Goal: Transaction & Acquisition: Purchase product/service

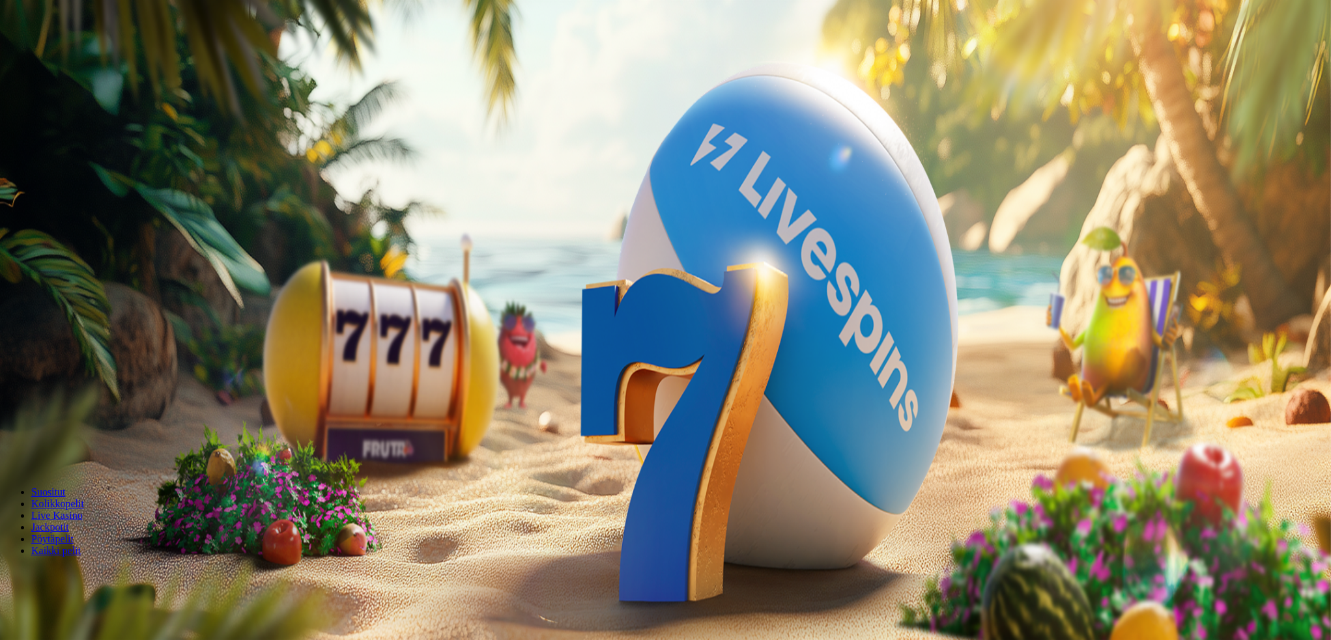
click at [40, 156] on span "Talletus" at bounding box center [24, 151] width 29 height 10
click at [143, 348] on label "€50" at bounding box center [136, 353] width 16 height 11
type input "**"
click at [89, 462] on span "TALLETA JA PELAA" at bounding box center [49, 467] width 78 height 10
click at [484, 350] on div at bounding box center [666, 350] width 1323 height 0
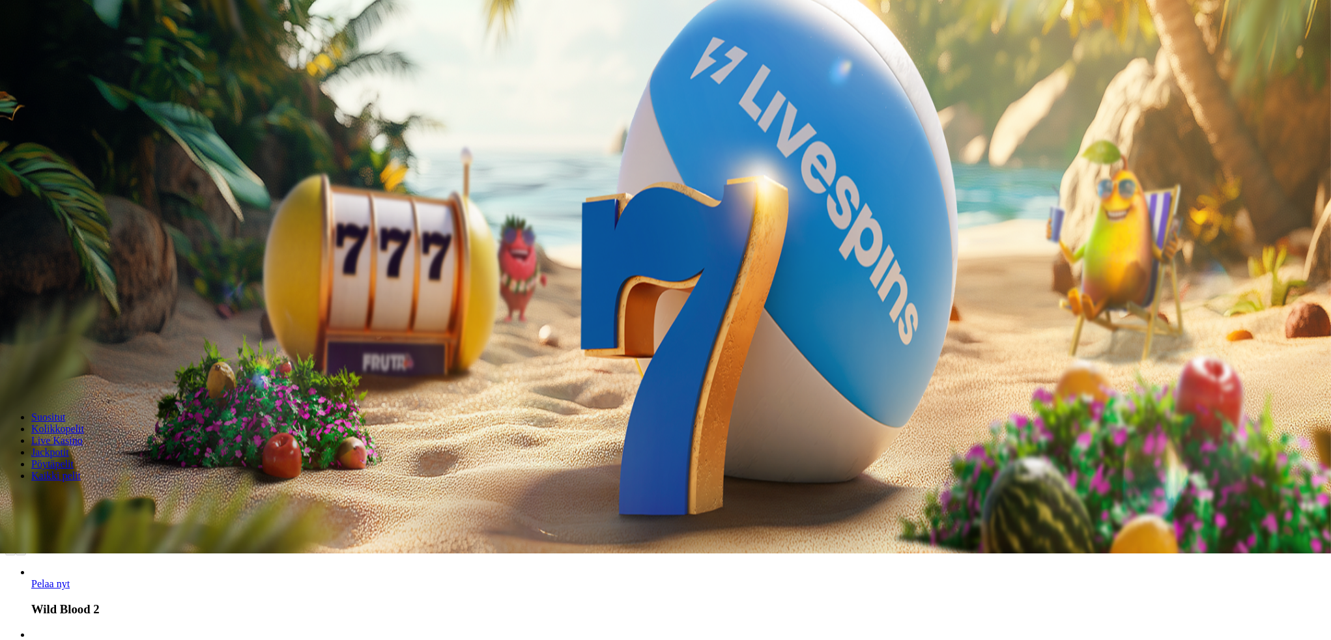
scroll to position [130, 0]
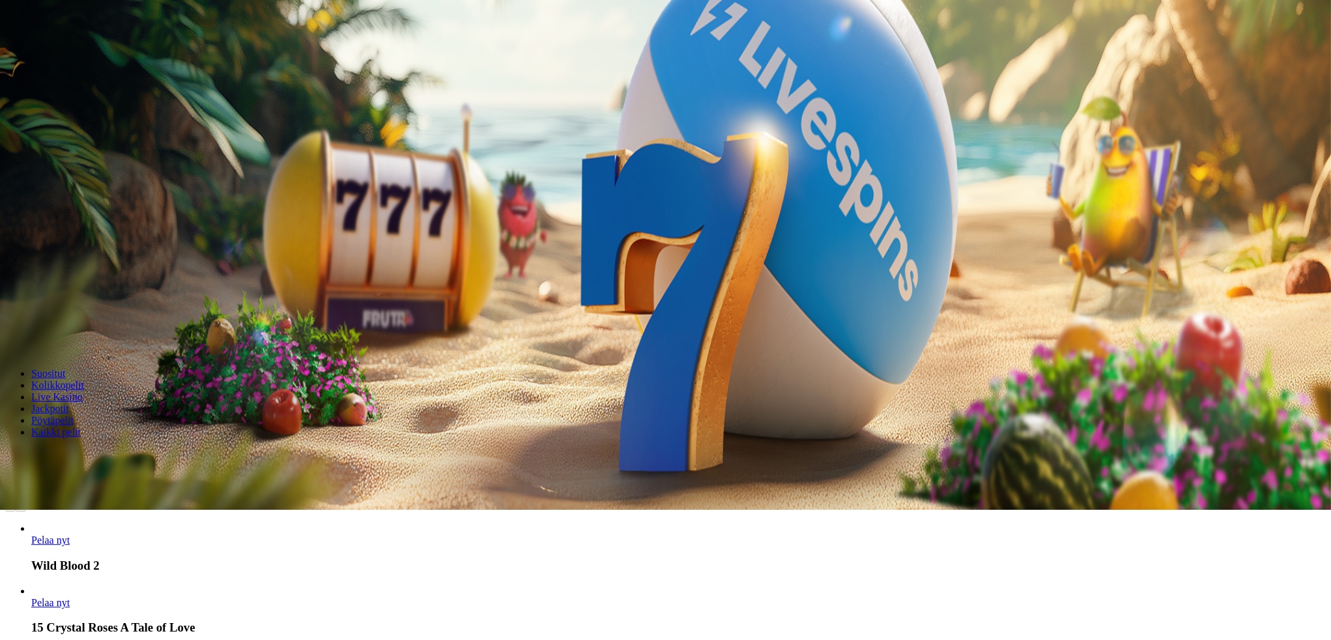
click at [83, 391] on span "Live Kasino" at bounding box center [56, 396] width 51 height 11
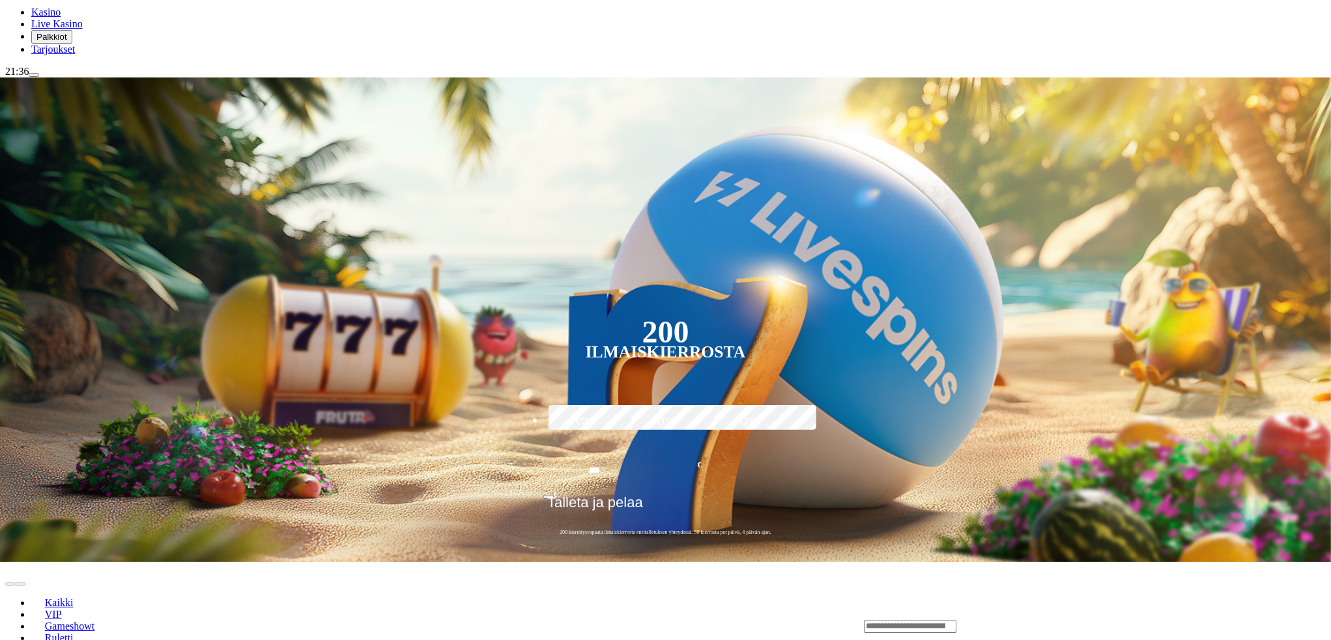
scroll to position [261, 0]
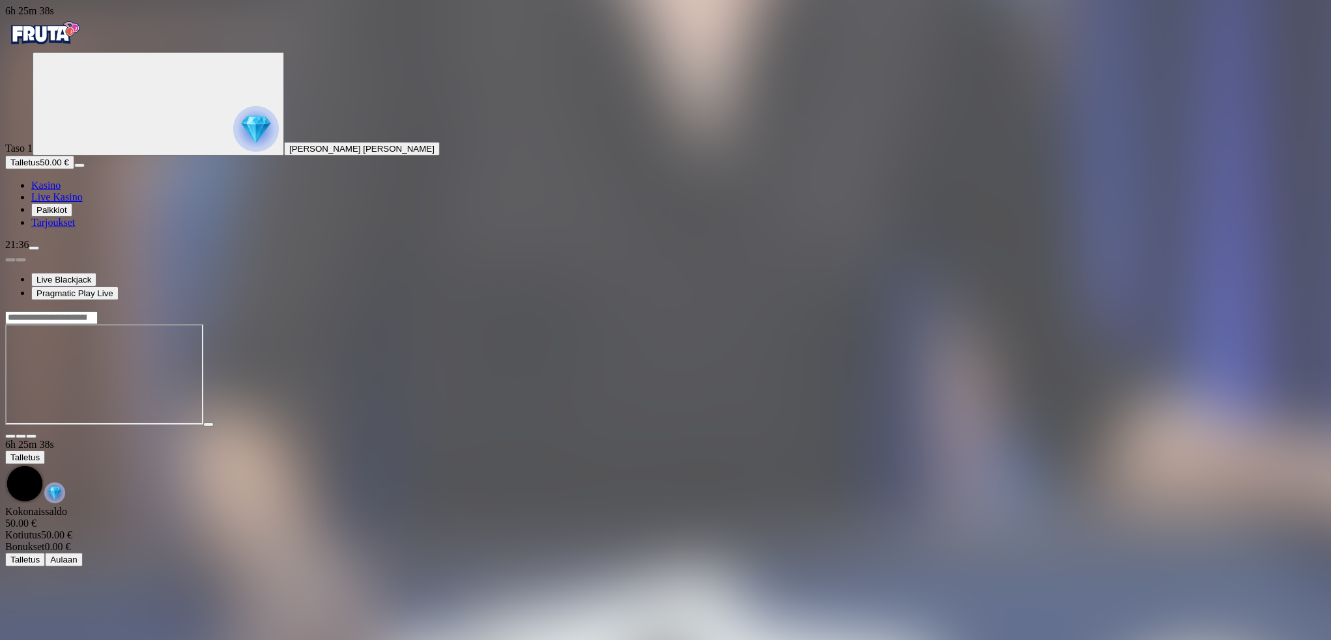
click at [31, 436] on span "fullscreen icon" at bounding box center [31, 436] width 0 height 0
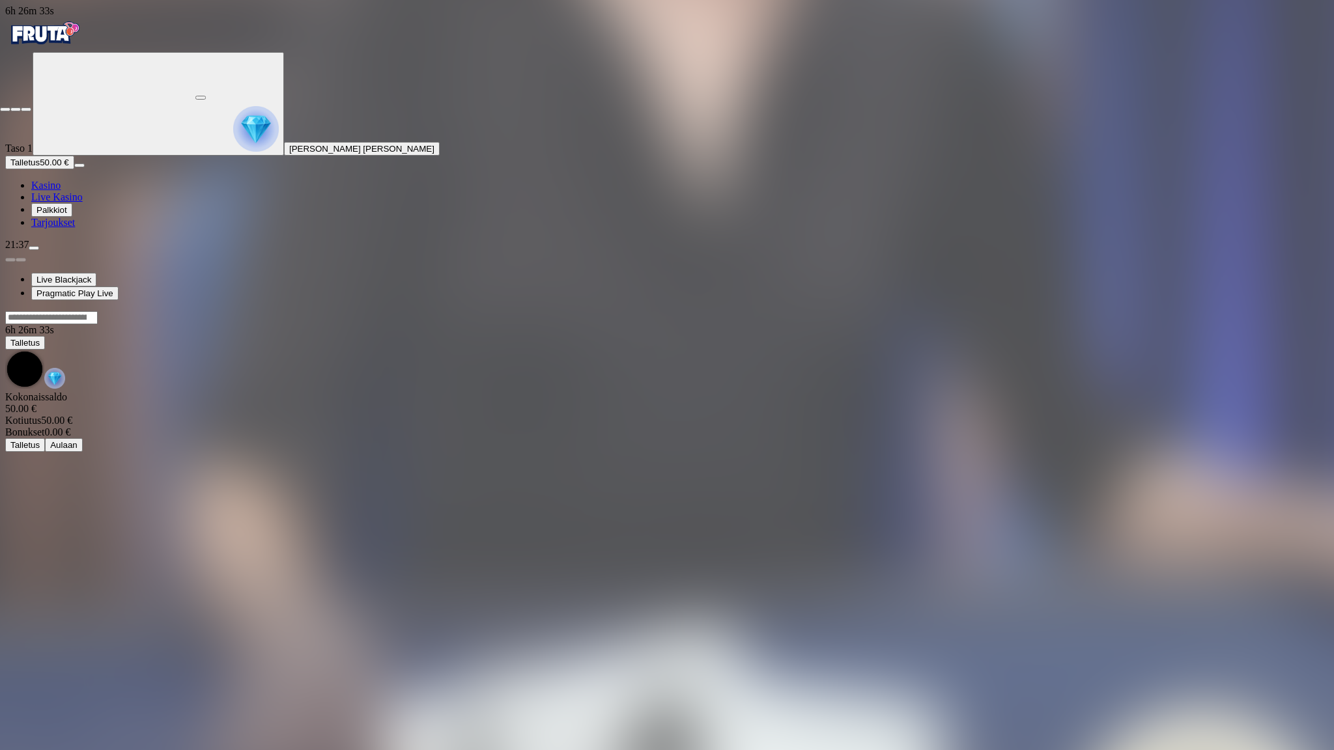
click at [5, 109] on span "close icon" at bounding box center [5, 109] width 0 height 0
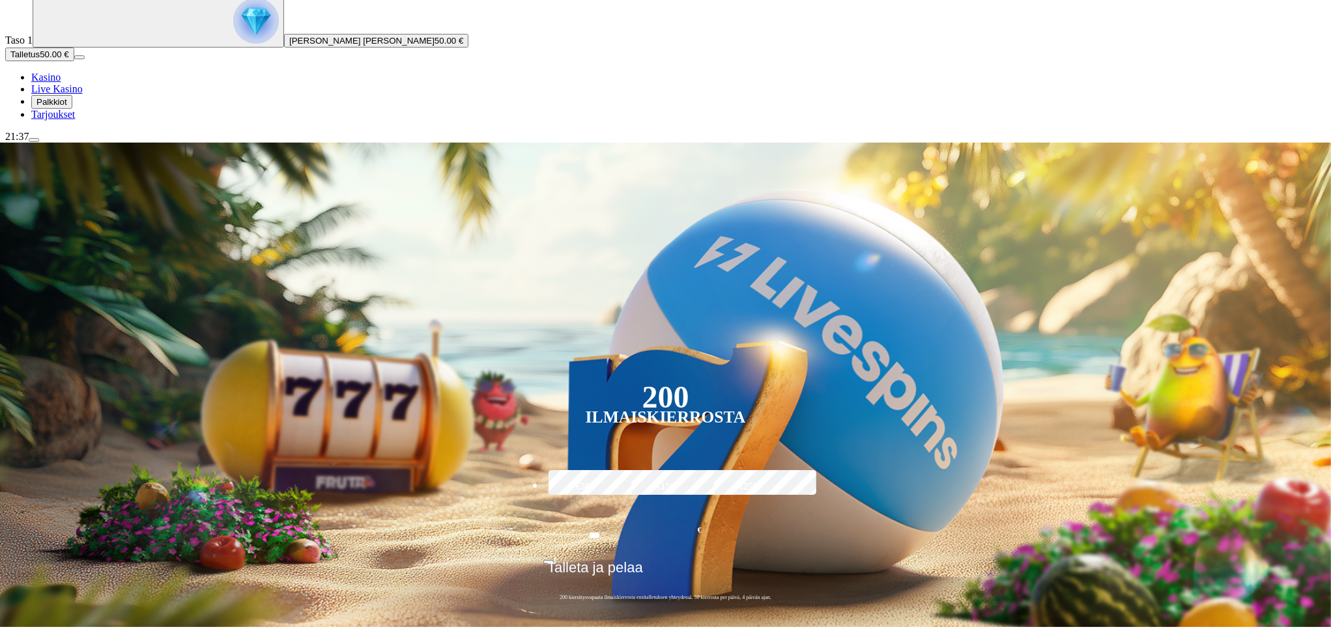
scroll to position [130, 0]
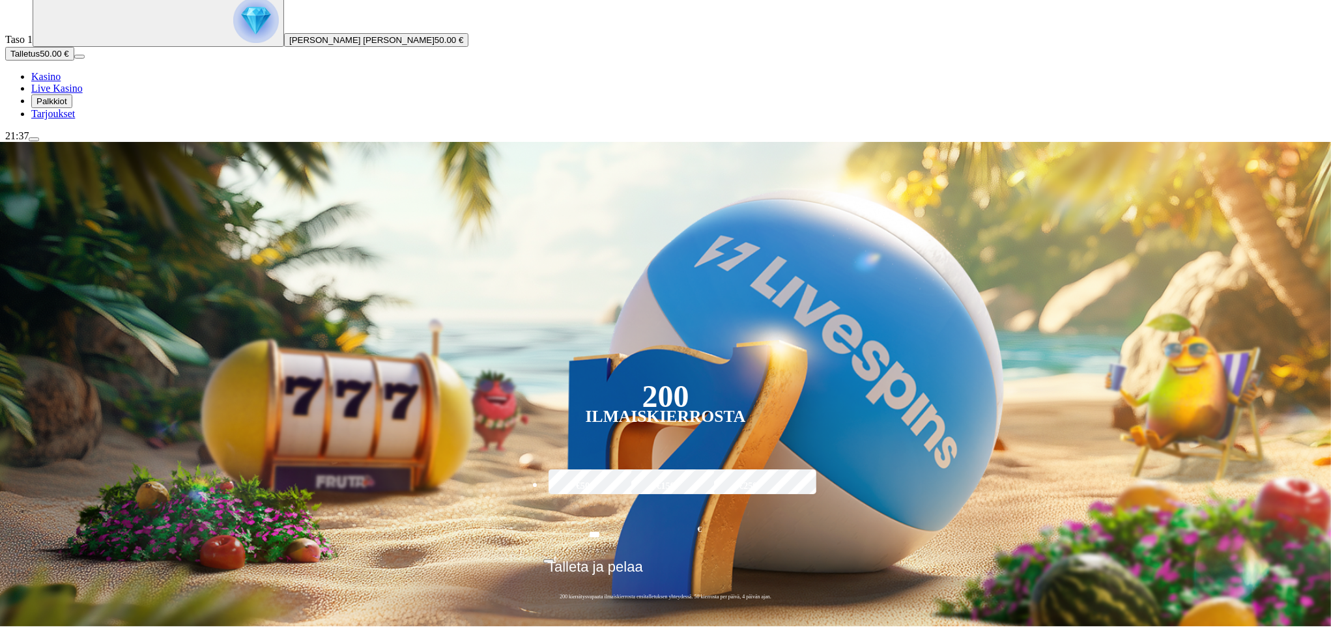
scroll to position [130, 0]
